Goal: Information Seeking & Learning: Learn about a topic

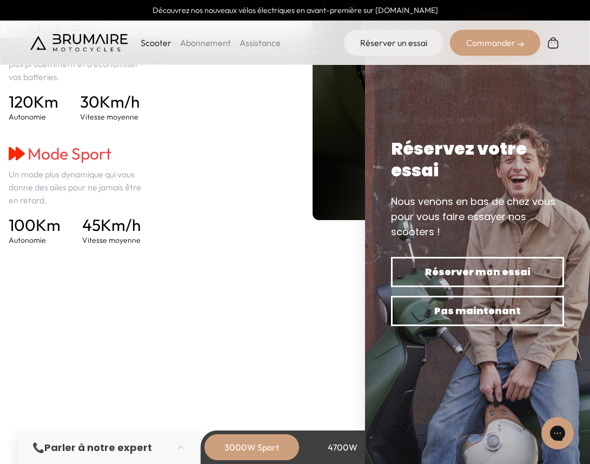
scroll to position [1631, 0]
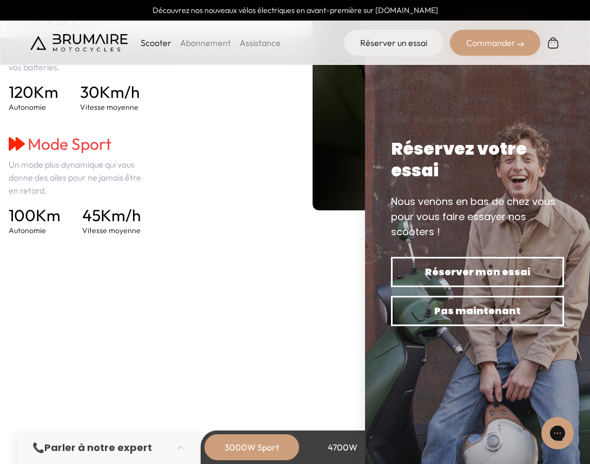
click at [348, 329] on section "Mécanique Un moteur propre. Puissance + Puissance de 3000 Watts assurant une ut…" at bounding box center [295, 462] width 590 height 351
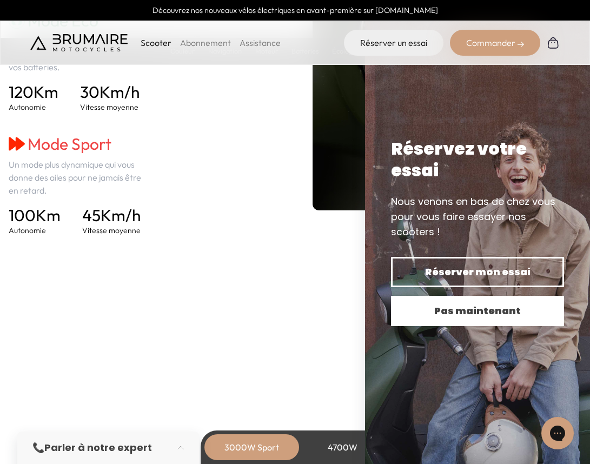
click at [432, 317] on span "Pas maintenant" at bounding box center [477, 310] width 135 height 15
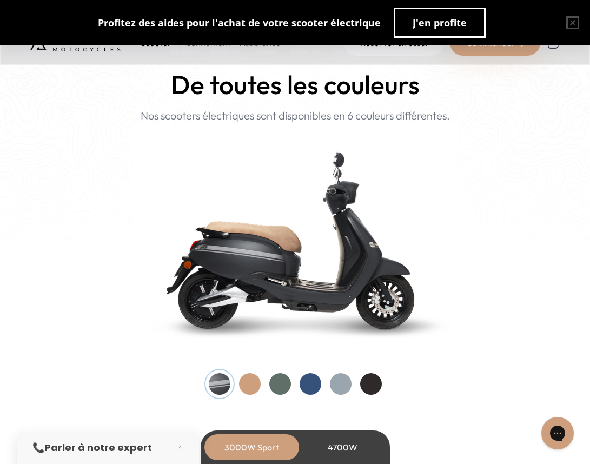
scroll to position [1082, 0]
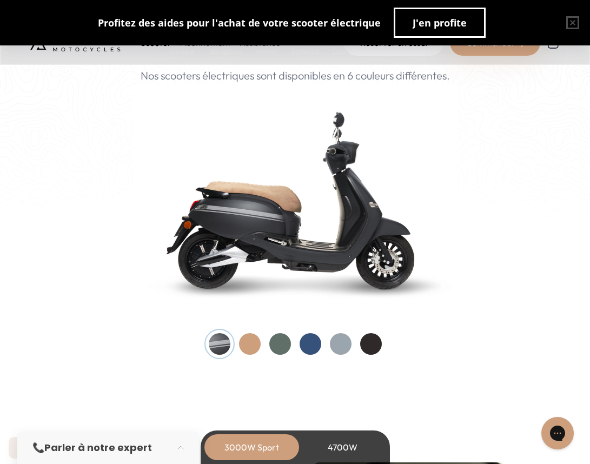
click at [245, 345] on div at bounding box center [250, 344] width 22 height 22
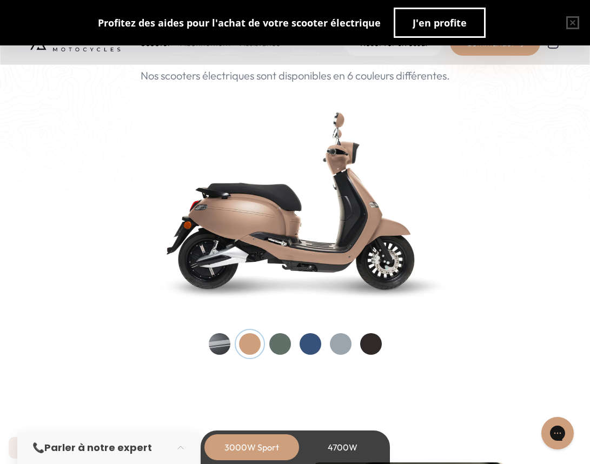
click at [270, 349] on div at bounding box center [295, 344] width 173 height 22
click at [280, 344] on div at bounding box center [280, 344] width 22 height 22
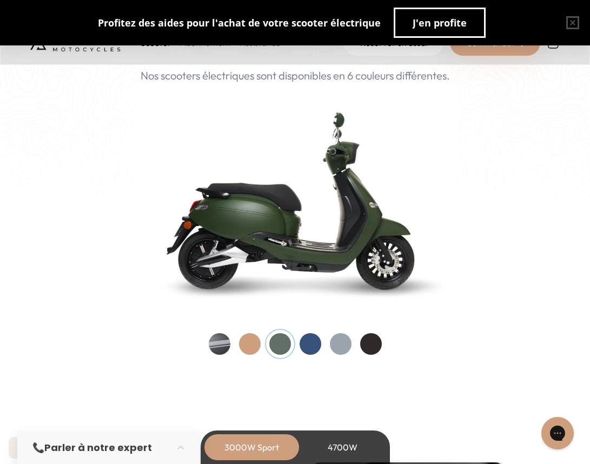
click at [300, 345] on div at bounding box center [310, 344] width 22 height 22
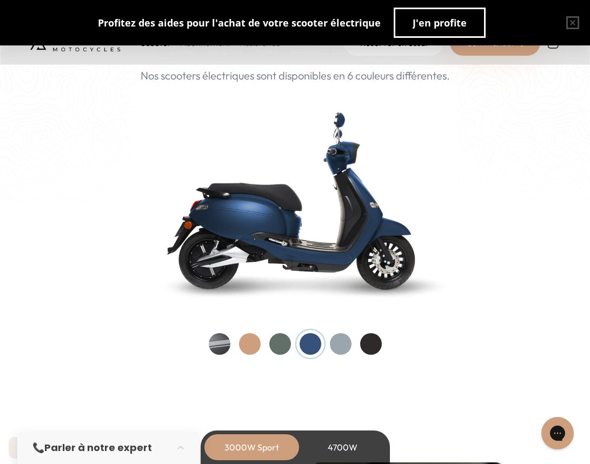
click at [336, 347] on div at bounding box center [341, 344] width 22 height 22
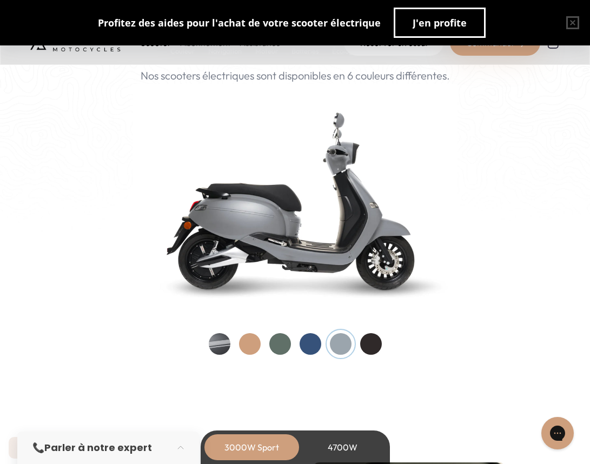
click at [365, 343] on div at bounding box center [371, 344] width 22 height 22
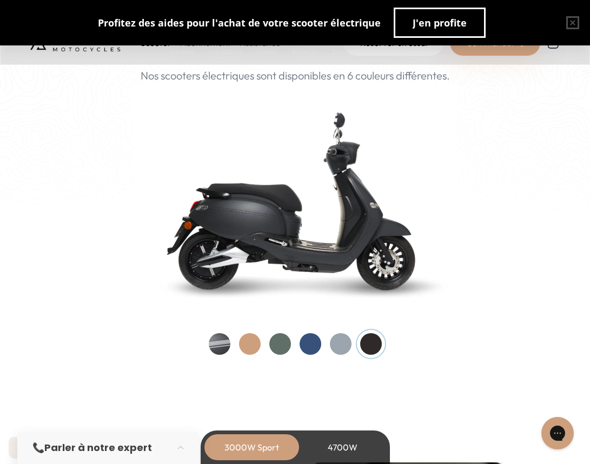
click at [334, 340] on div at bounding box center [341, 344] width 22 height 22
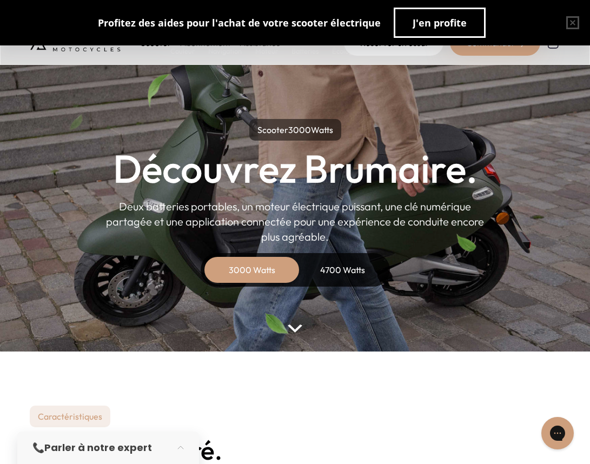
scroll to position [0, 0]
click at [336, 280] on div "4700 Watts" at bounding box center [342, 270] width 86 height 26
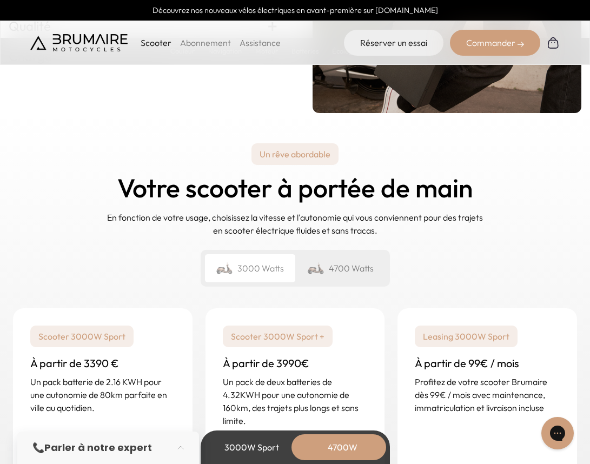
scroll to position [2585, 0]
